Goal: Transaction & Acquisition: Book appointment/travel/reservation

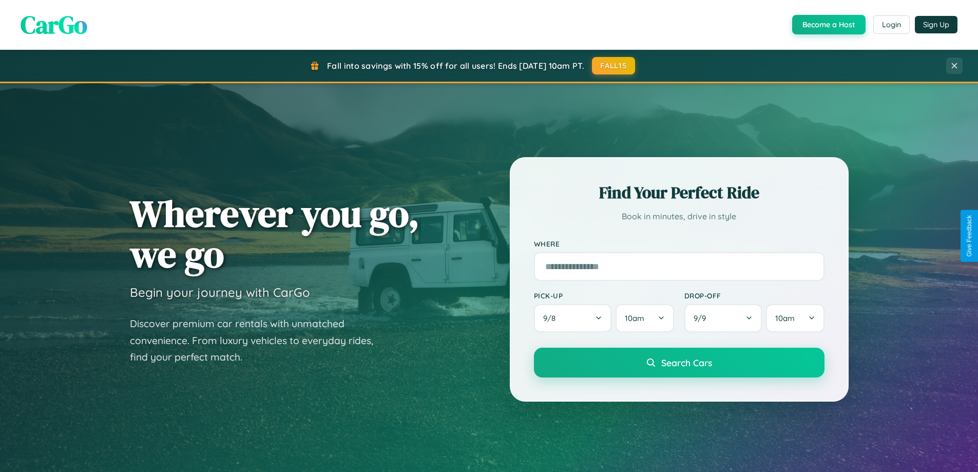
scroll to position [30, 0]
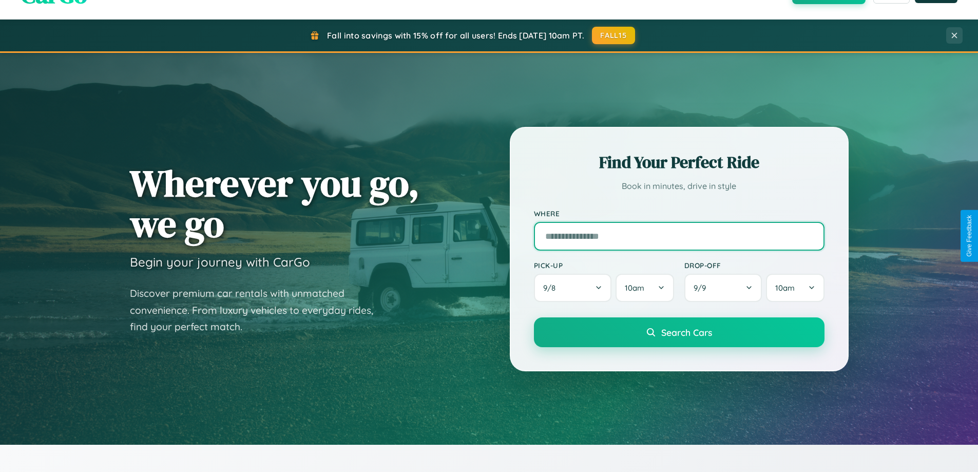
click at [679, 236] on input "text" at bounding box center [679, 236] width 291 height 29
type input "**********"
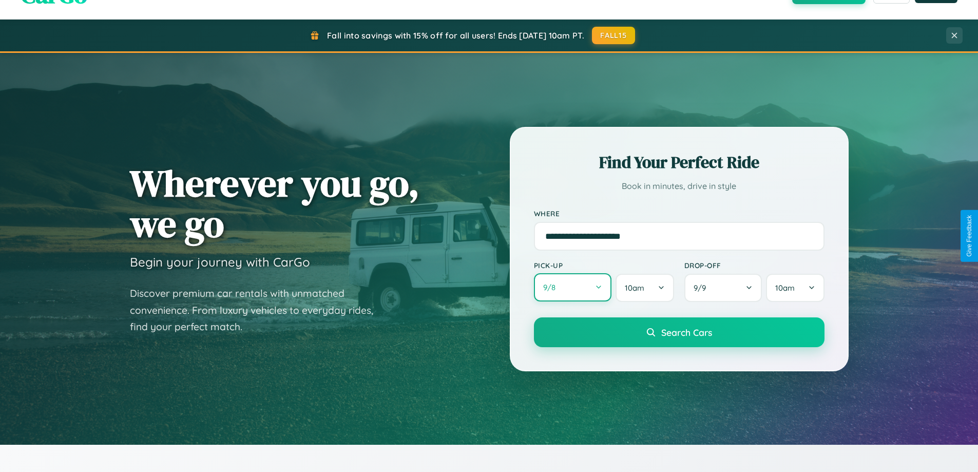
click at [572, 287] on button "9 / 8" at bounding box center [573, 287] width 78 height 28
select select "*"
select select "****"
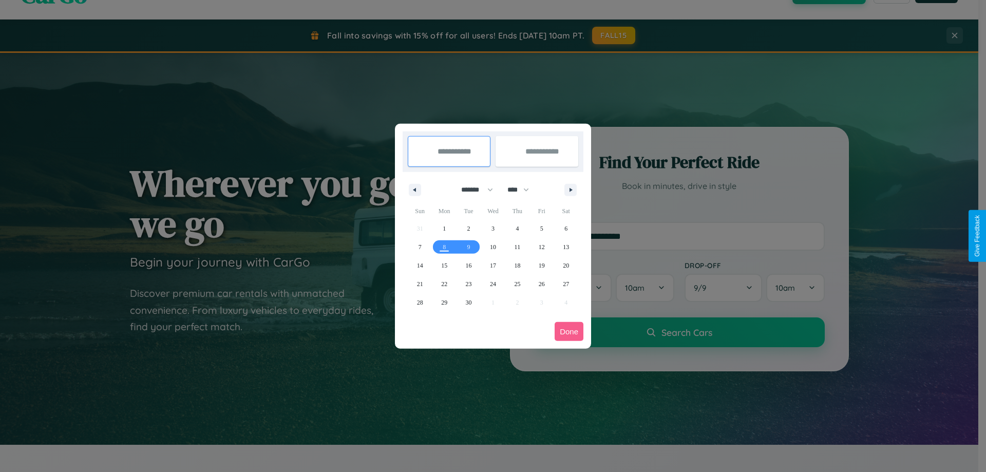
drag, startPoint x: 472, startPoint y: 189, endPoint x: 493, endPoint y: 206, distance: 26.3
click at [472, 189] on select "******* ******** ***** ***** *** **** **** ****** ********* ******* ******** **…" at bounding box center [475, 189] width 44 height 17
select select "*"
drag, startPoint x: 523, startPoint y: 189, endPoint x: 493, endPoint y: 206, distance: 34.0
click at [523, 189] on select "**** **** **** **** **** **** **** **** **** **** **** **** **** **** **** ****…" at bounding box center [517, 189] width 31 height 17
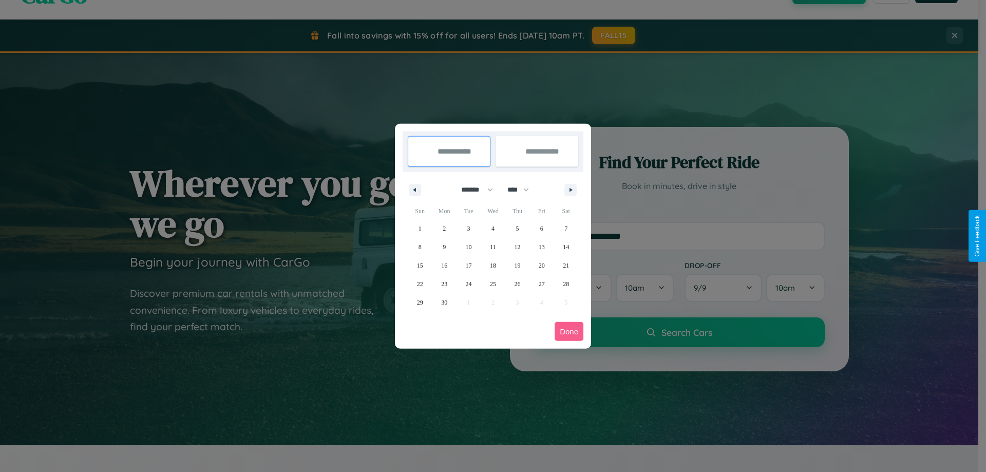
select select "****"
click at [419, 265] on span "14" at bounding box center [420, 265] width 6 height 18
type input "**********"
click at [419, 283] on span "21" at bounding box center [420, 284] width 6 height 18
type input "**********"
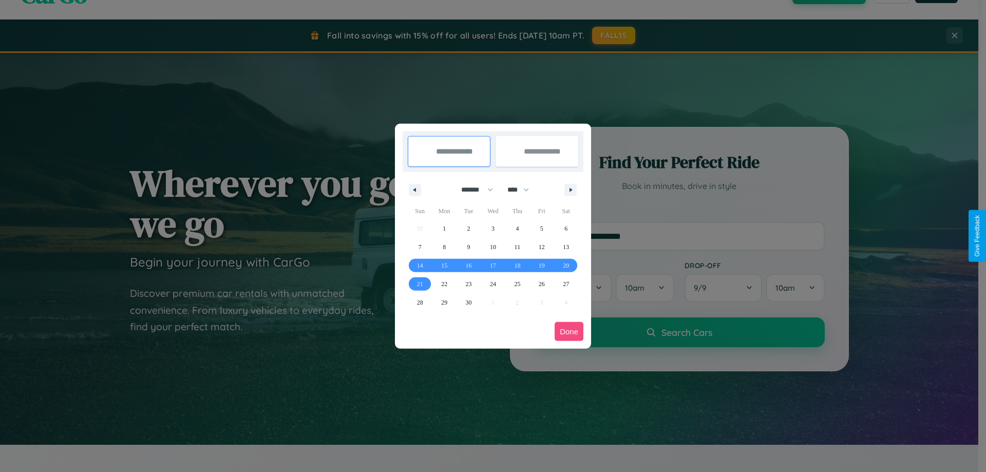
click at [569, 331] on button "Done" at bounding box center [568, 331] width 29 height 19
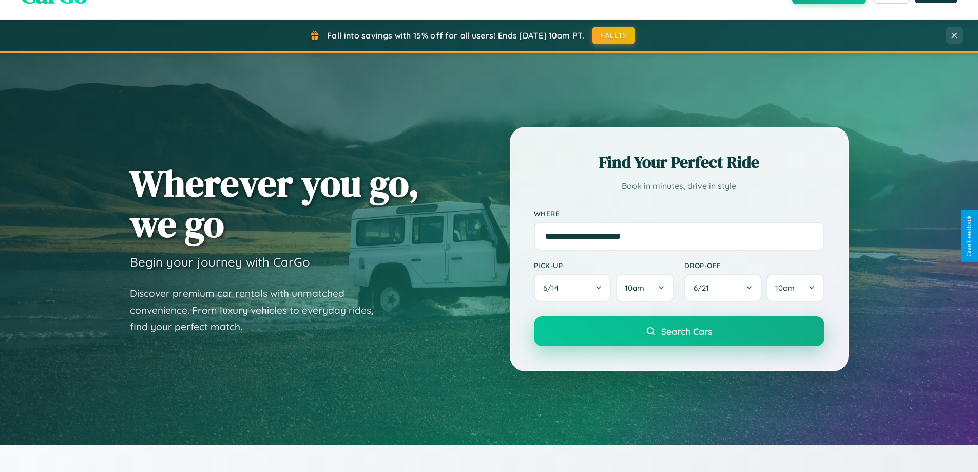
click at [679, 331] on span "Search Cars" at bounding box center [686, 330] width 51 height 11
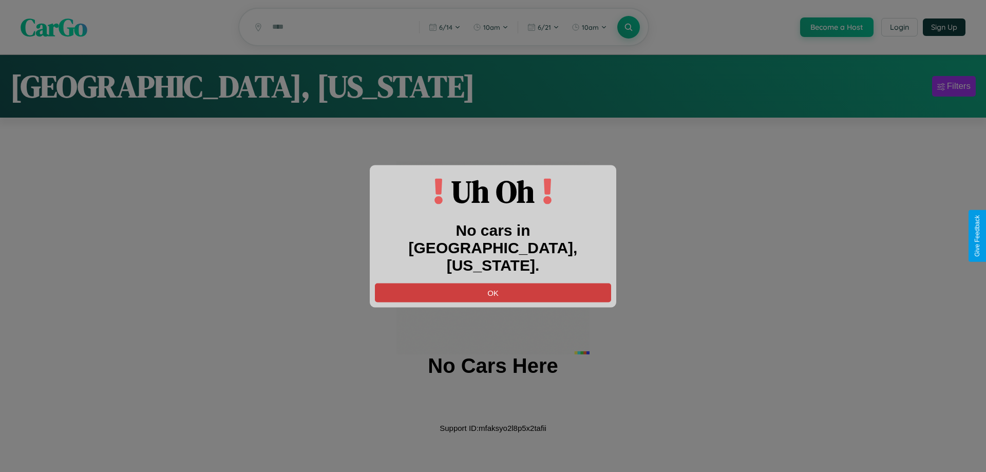
click at [493, 283] on button "OK" at bounding box center [493, 292] width 236 height 19
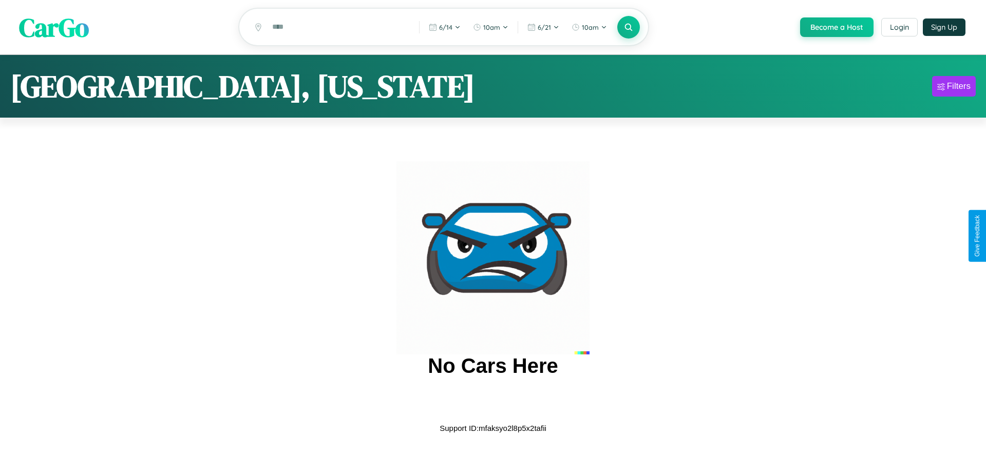
click at [54, 28] on span "CarGo" at bounding box center [54, 26] width 70 height 35
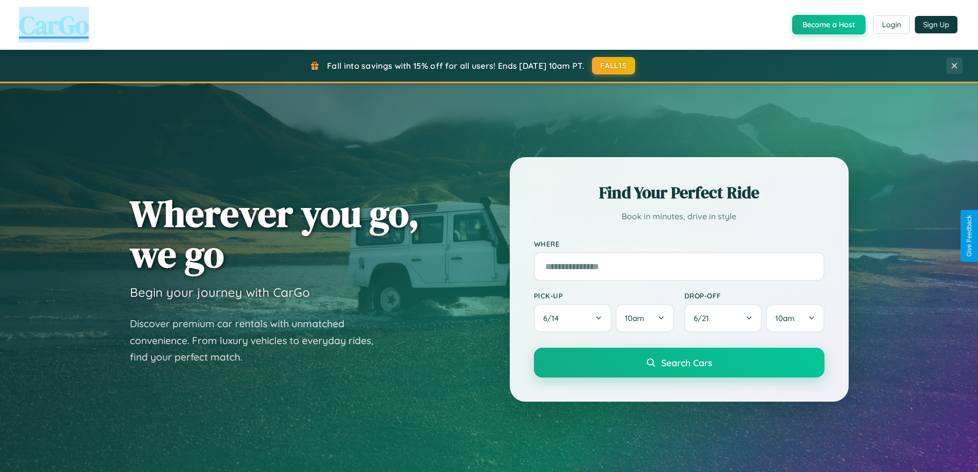
scroll to position [1975, 0]
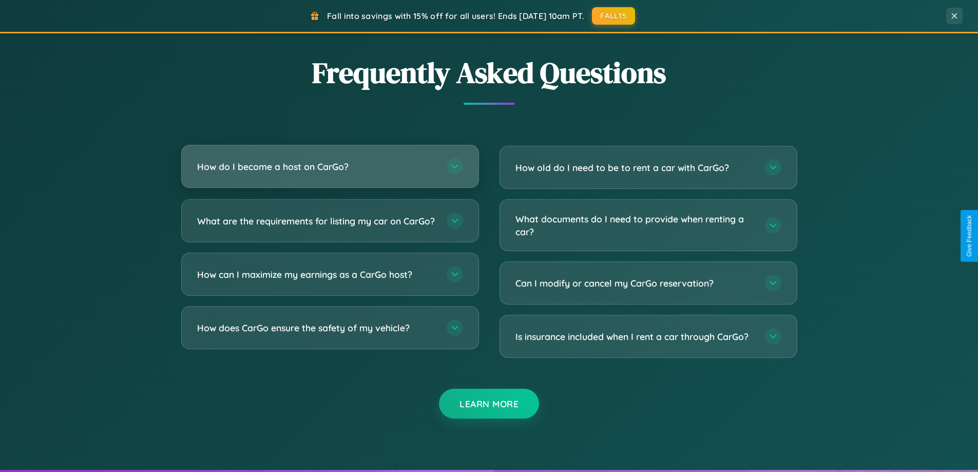
click at [330, 166] on h3 "How do I become a host on CarGo?" at bounding box center [316, 166] width 239 height 13
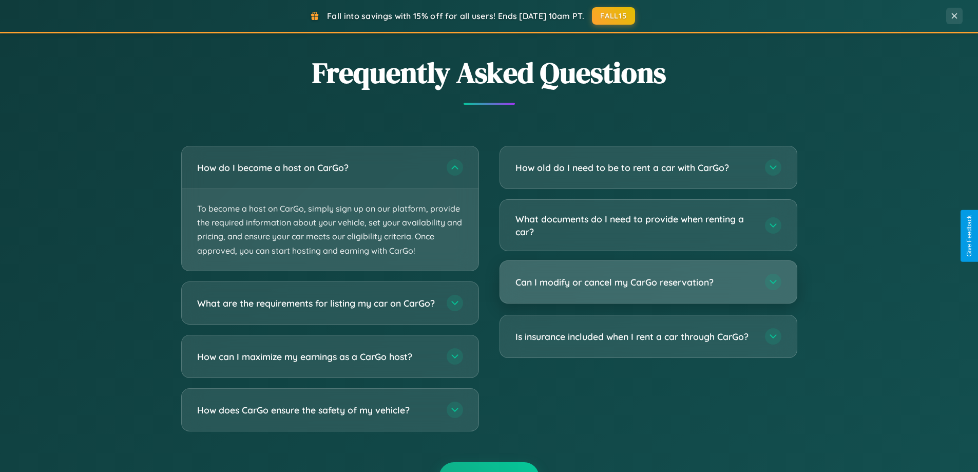
click at [648, 282] on h3 "Can I modify or cancel my CarGo reservation?" at bounding box center [634, 282] width 239 height 13
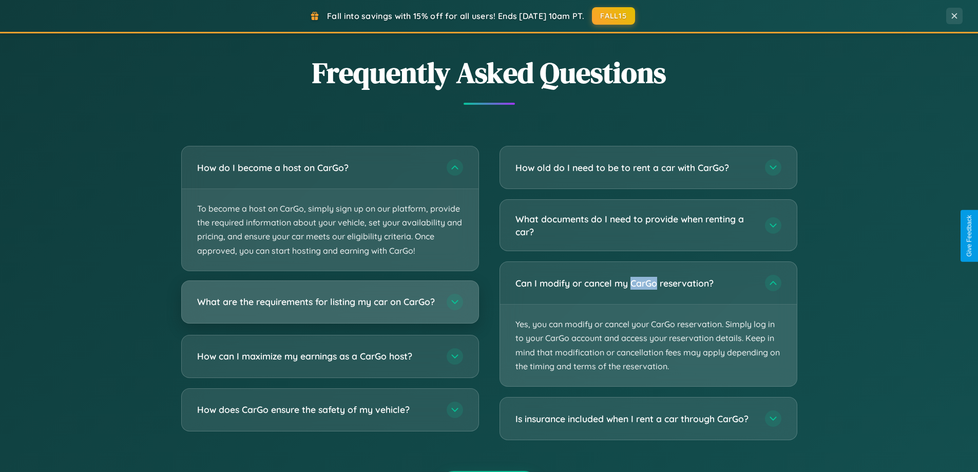
click at [330, 307] on h3 "What are the requirements for listing my car on CarGo?" at bounding box center [316, 301] width 239 height 13
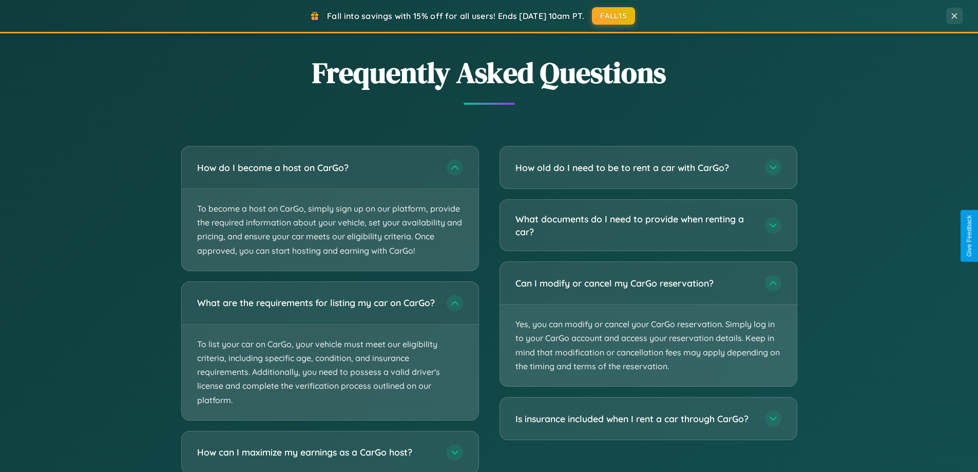
scroll to position [2039, 0]
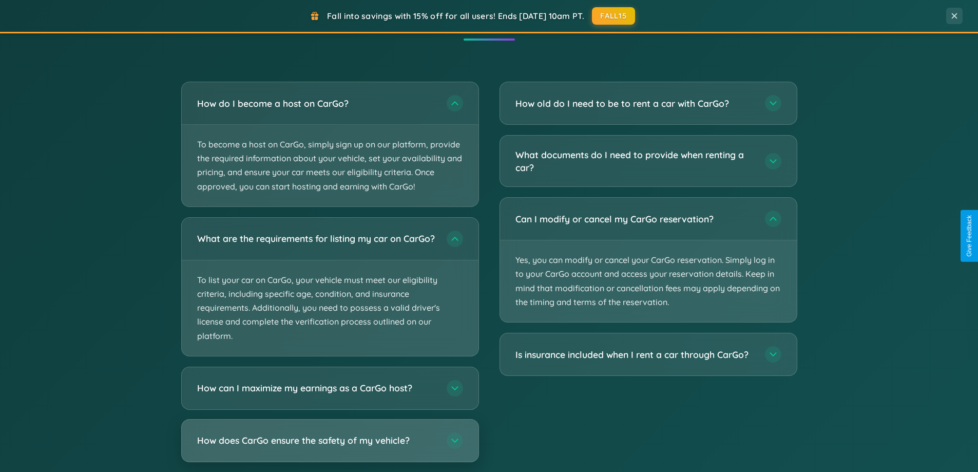
click at [330, 447] on h3 "How does CarGo ensure the safety of my vehicle?" at bounding box center [316, 440] width 239 height 13
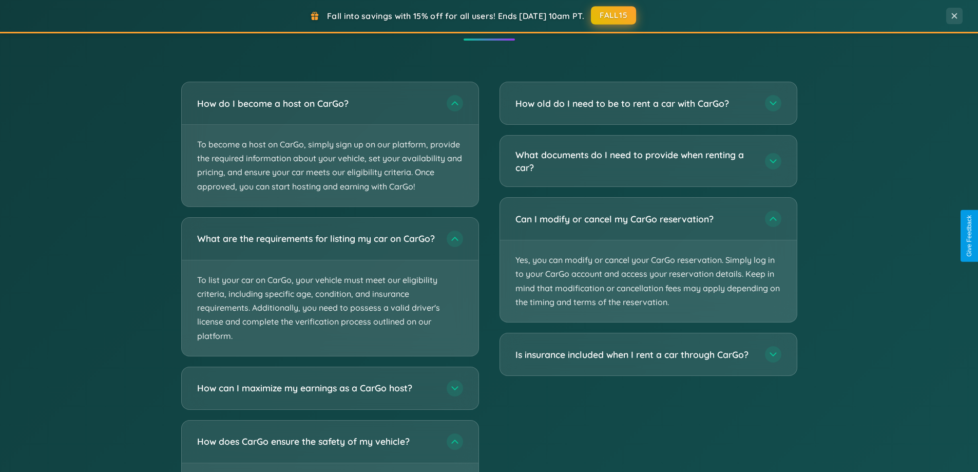
click at [614, 16] on button "FALL15" at bounding box center [613, 15] width 45 height 18
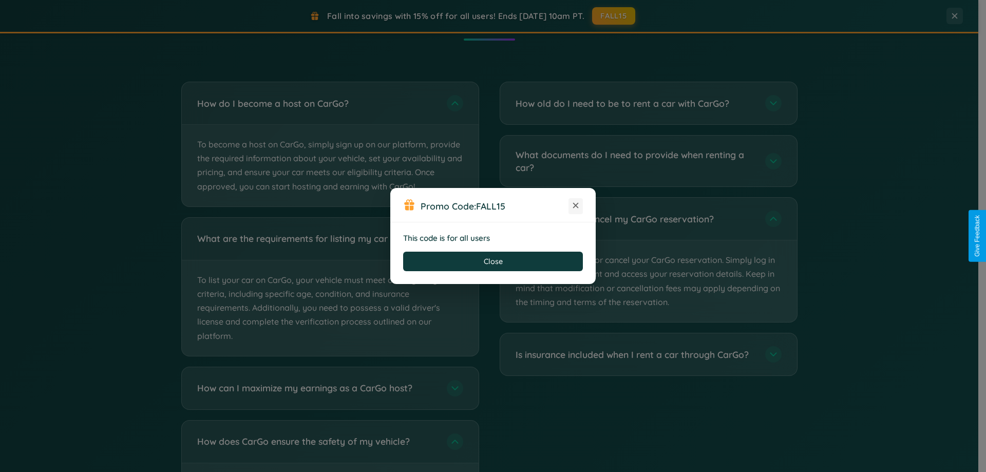
click at [575, 206] on icon at bounding box center [575, 205] width 10 height 10
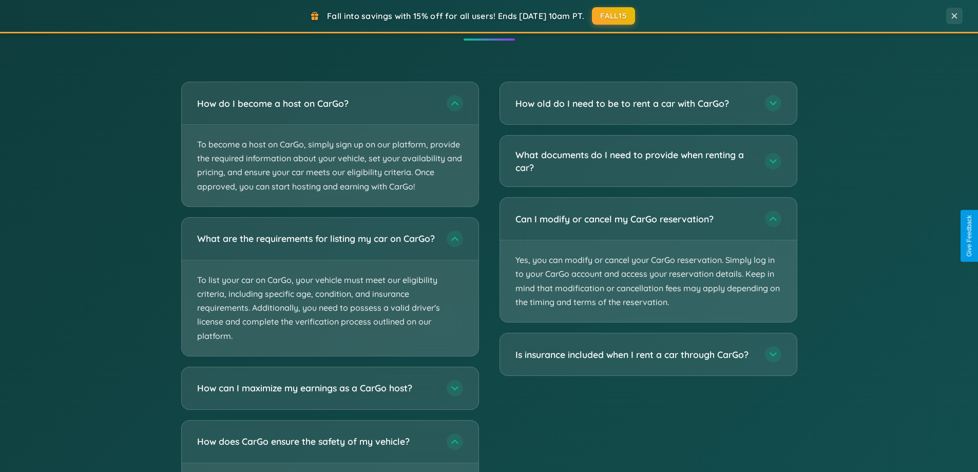
scroll to position [442, 0]
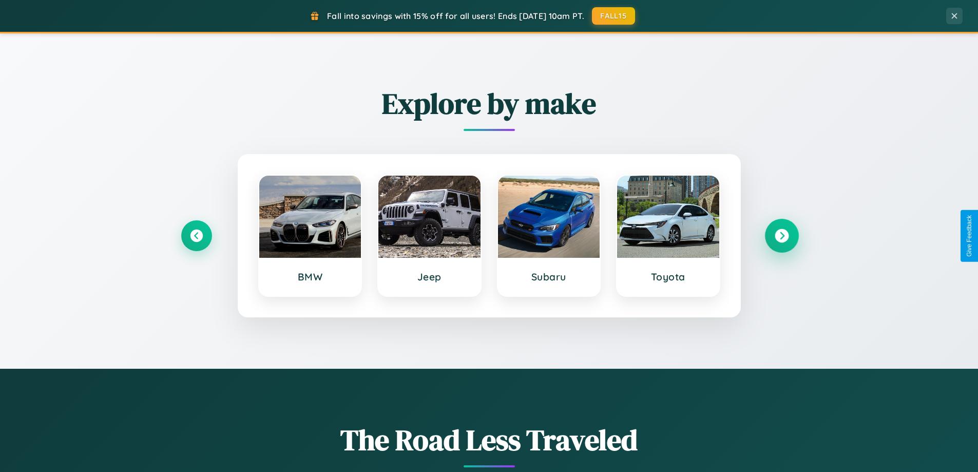
click at [781, 236] on icon at bounding box center [782, 236] width 14 height 14
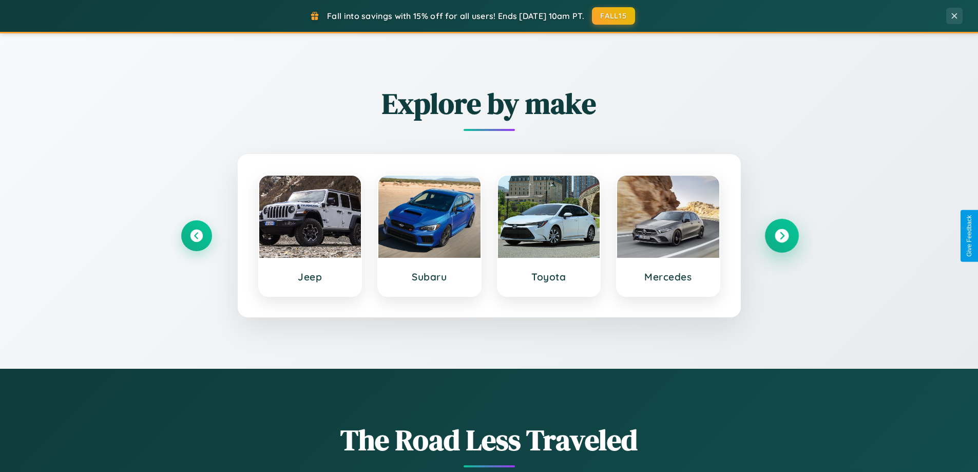
click at [781, 236] on icon at bounding box center [782, 236] width 14 height 14
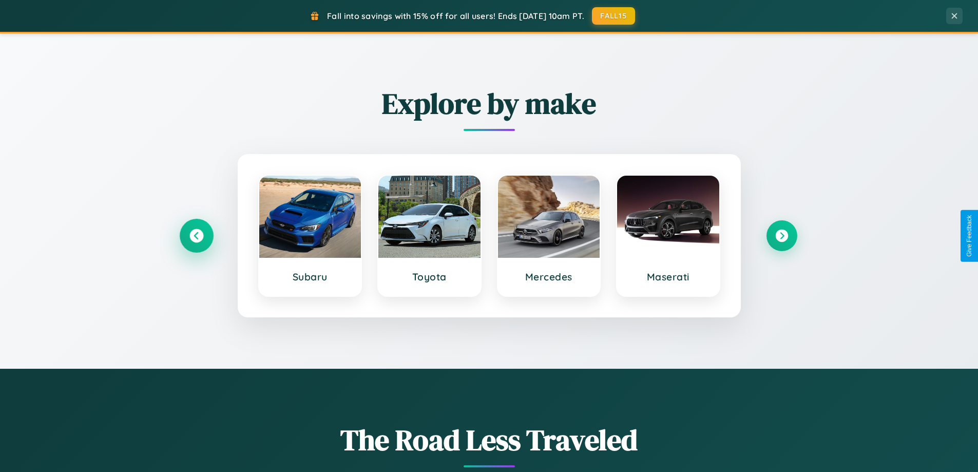
click at [196, 236] on icon at bounding box center [196, 236] width 14 height 14
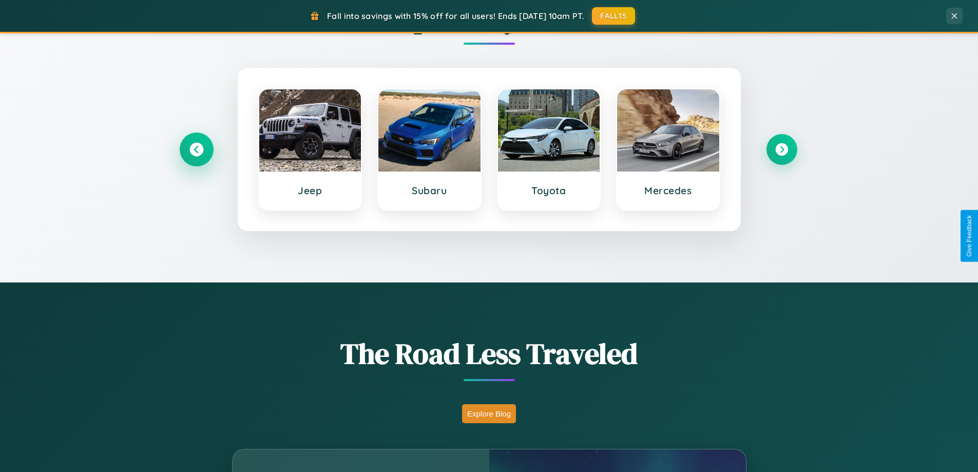
scroll to position [706, 0]
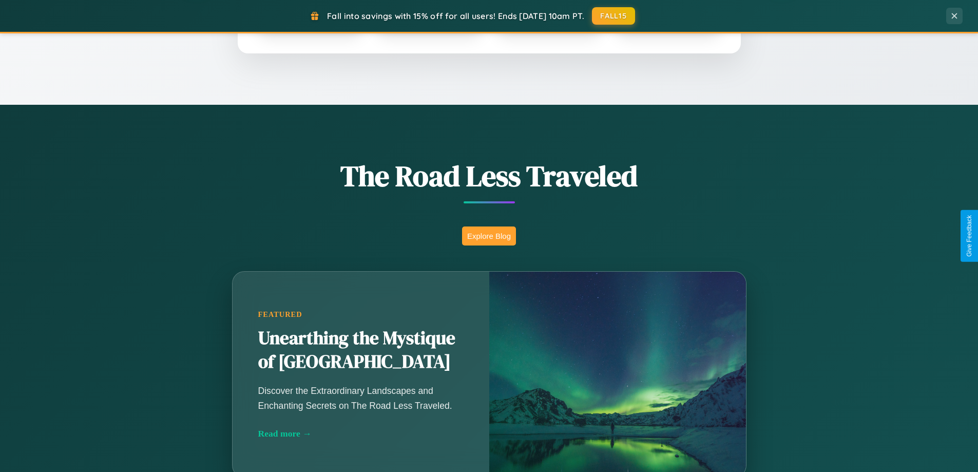
click at [489, 236] on button "Explore Blog" at bounding box center [489, 235] width 54 height 19
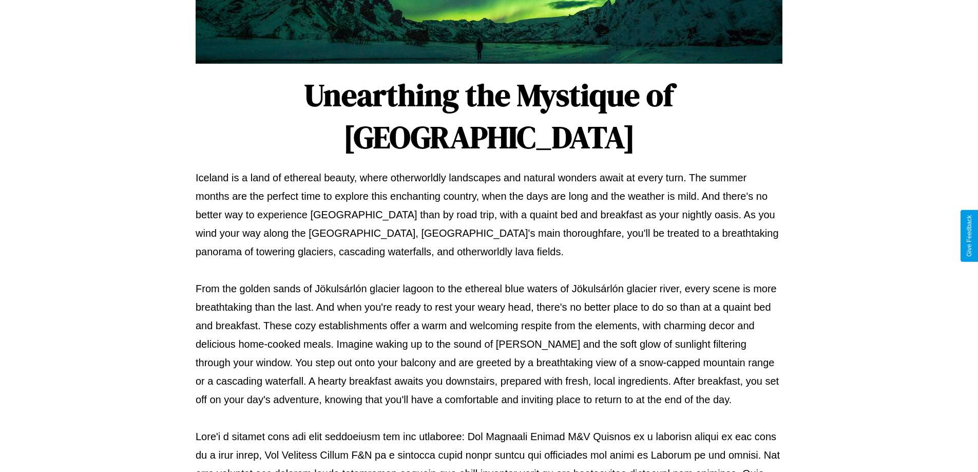
scroll to position [332, 0]
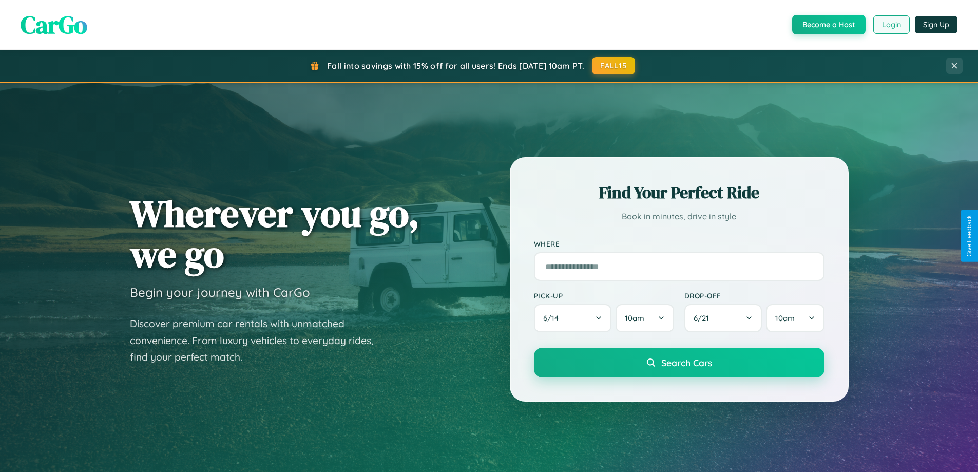
click at [891, 25] on button "Login" at bounding box center [891, 24] width 36 height 18
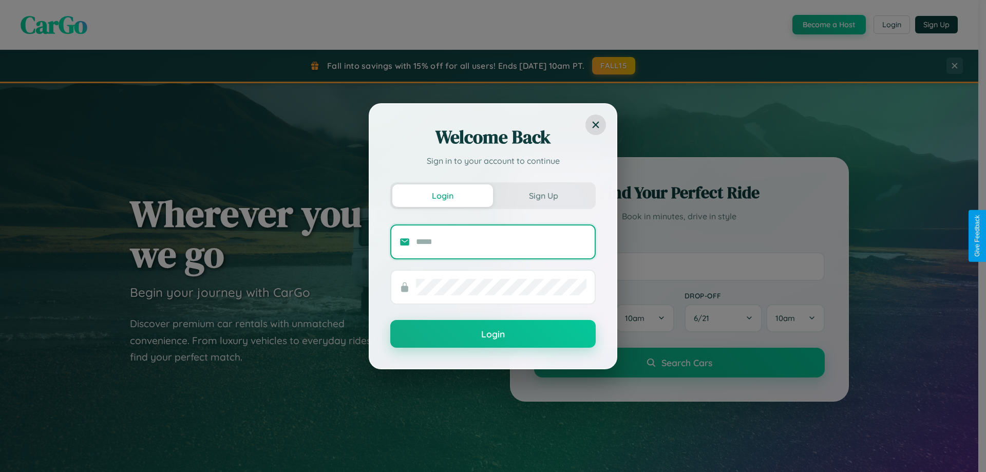
click at [501, 241] on input "text" at bounding box center [501, 242] width 170 height 16
type input "**********"
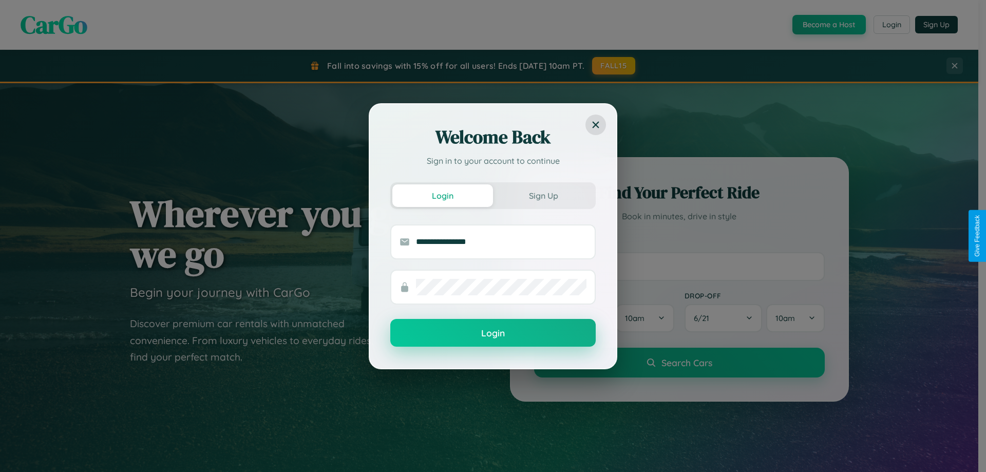
click at [493, 333] on button "Login" at bounding box center [492, 333] width 205 height 28
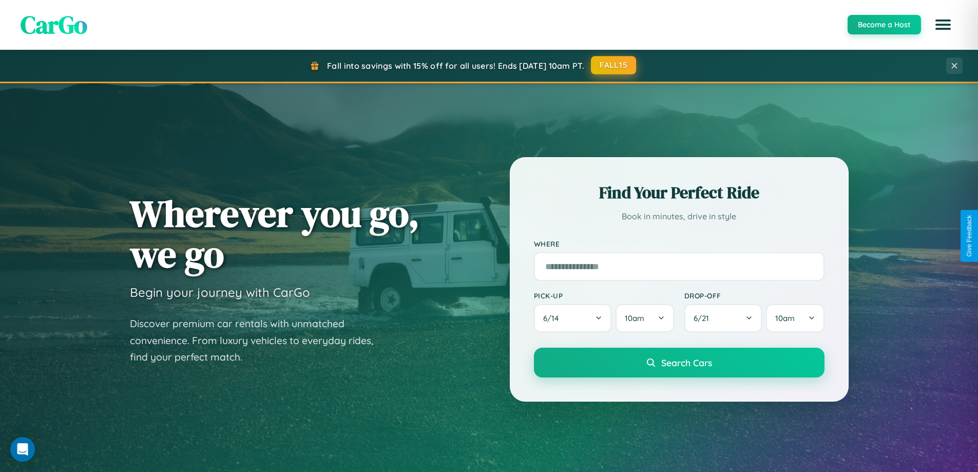
click at [614, 65] on button "FALL15" at bounding box center [613, 65] width 45 height 18
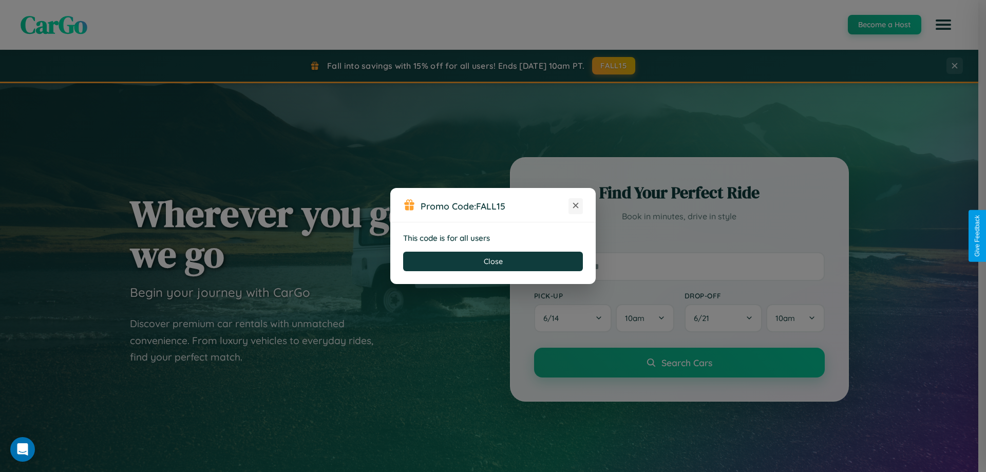
click at [575, 206] on icon at bounding box center [575, 205] width 10 height 10
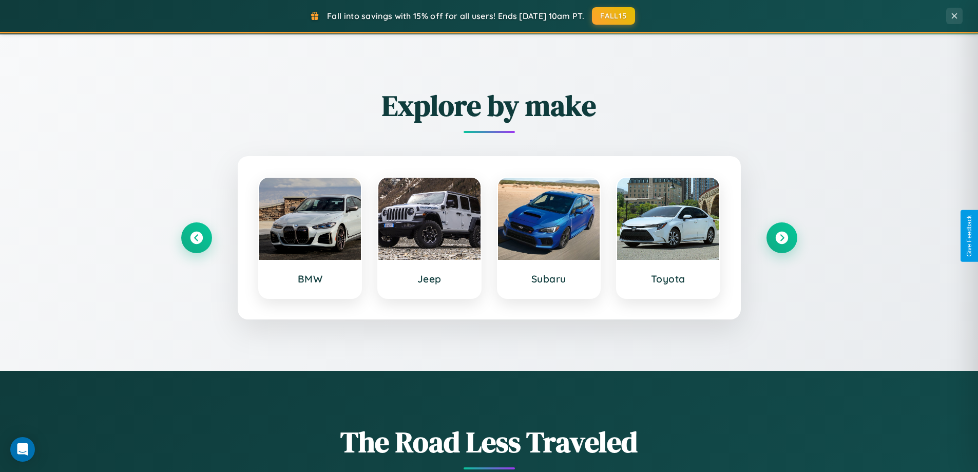
scroll to position [442, 0]
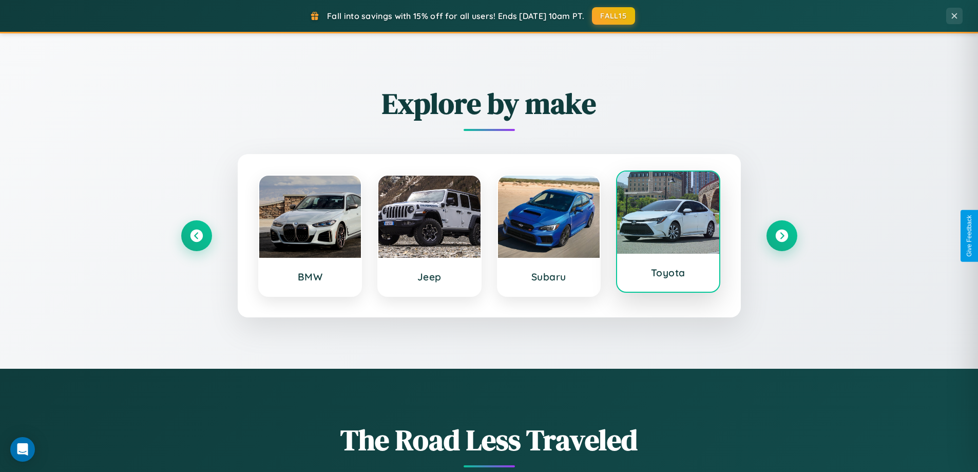
click at [668, 233] on div at bounding box center [668, 212] width 102 height 82
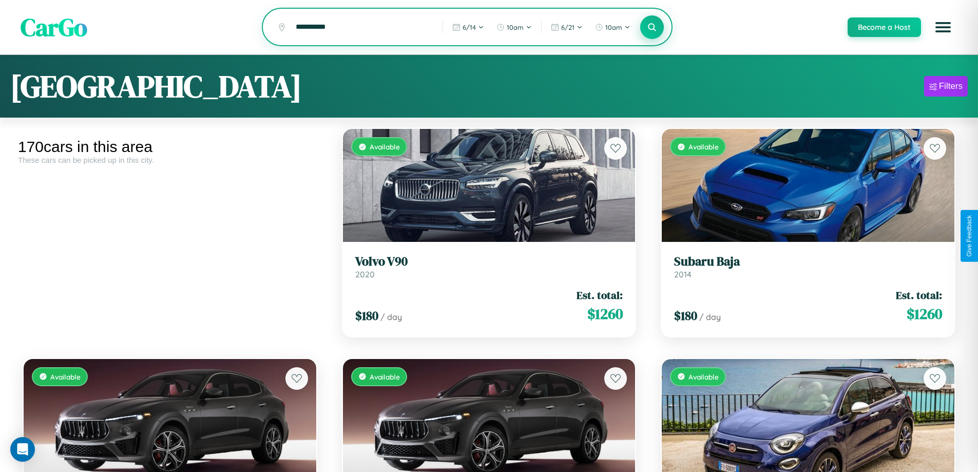
click at [651, 27] on icon at bounding box center [652, 27] width 10 height 10
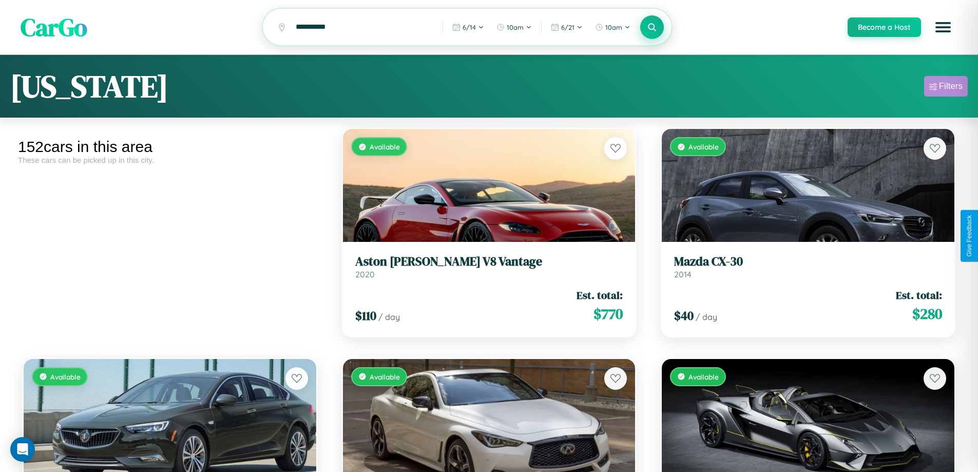
click at [946, 88] on div "Filters" at bounding box center [951, 86] width 24 height 10
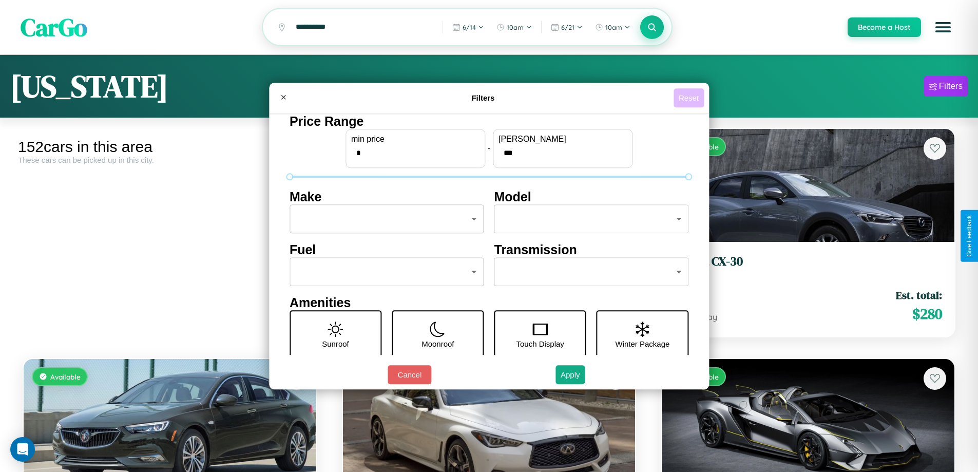
click at [690, 98] on button "Reset" at bounding box center [688, 97] width 30 height 19
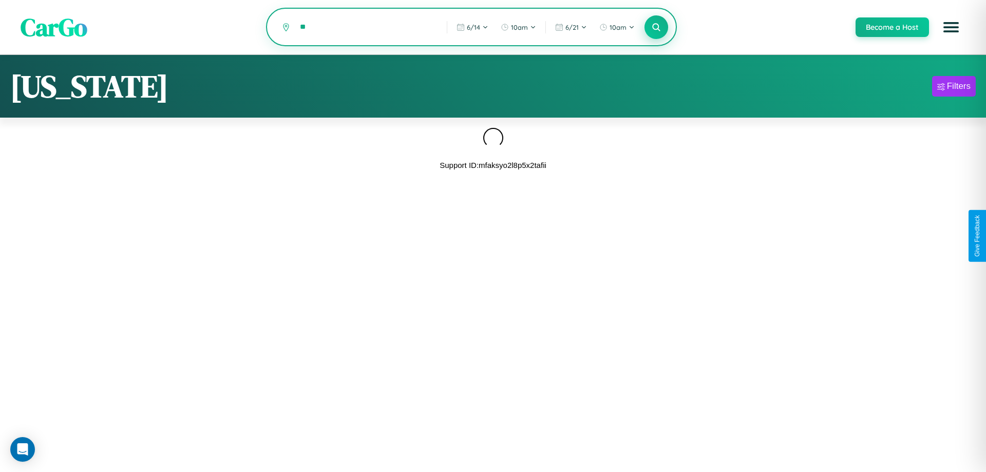
type input "*"
type input "*******"
click at [656, 28] on icon at bounding box center [656, 27] width 10 height 10
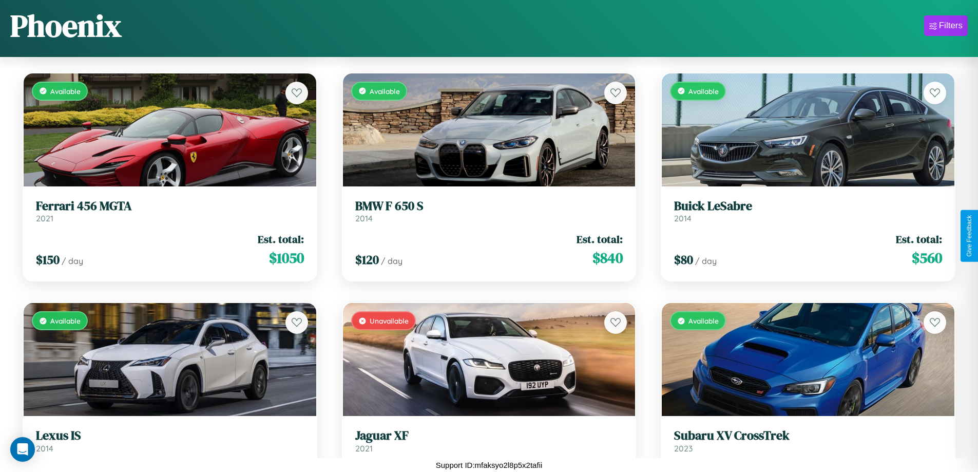
scroll to position [9339, 0]
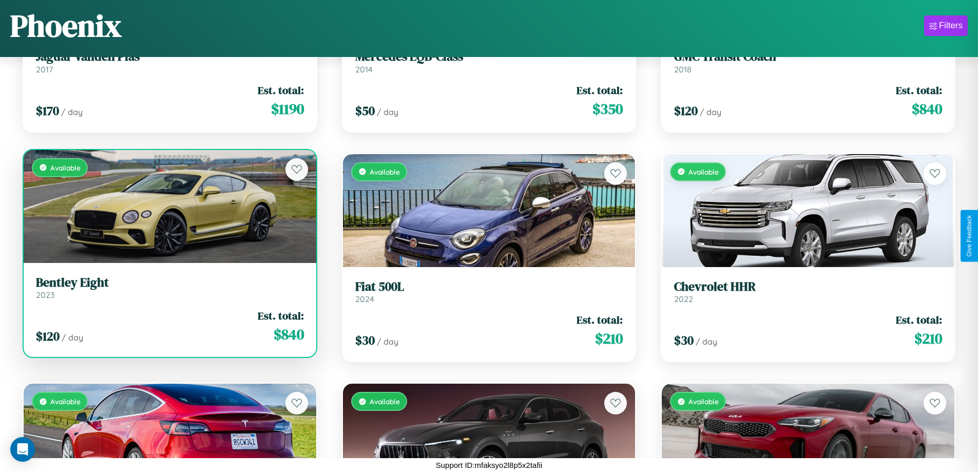
click at [168, 287] on h3 "Bentley Eight" at bounding box center [170, 282] width 268 height 15
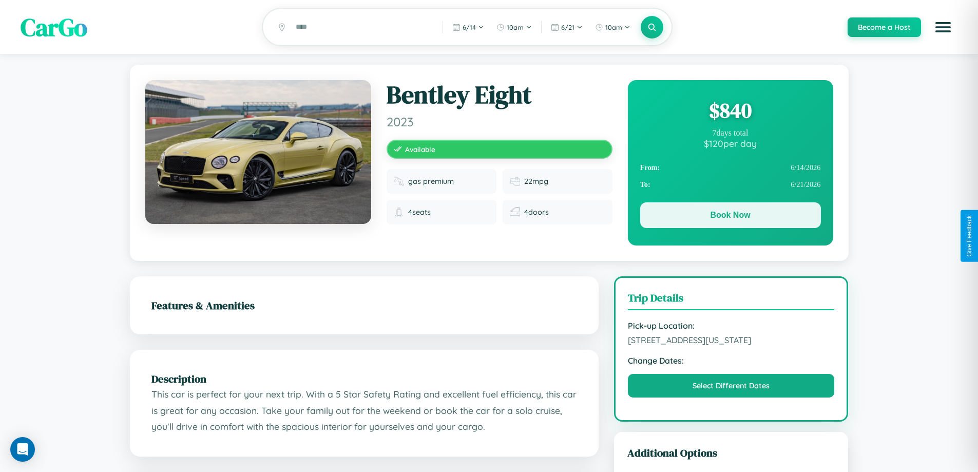
click at [730, 217] on button "Book Now" at bounding box center [730, 215] width 181 height 26
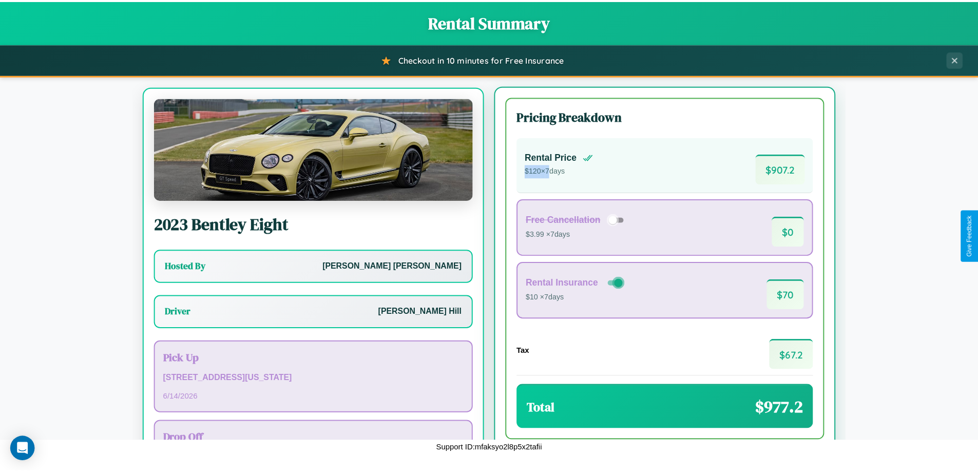
scroll to position [48, 0]
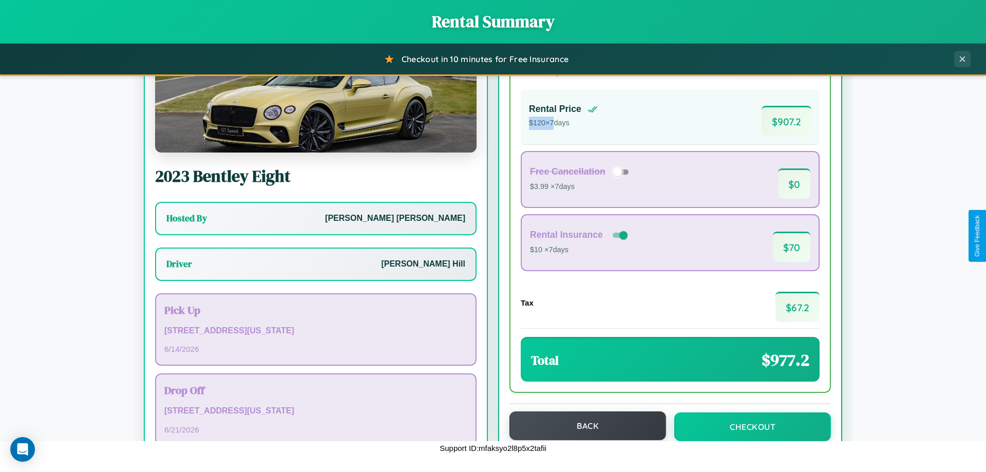
click at [583, 426] on button "Back" at bounding box center [587, 425] width 157 height 29
